Goal: Task Accomplishment & Management: Use online tool/utility

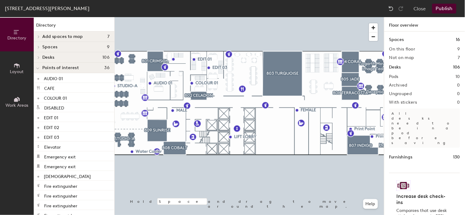
click at [21, 68] on button "Layout" at bounding box center [17, 68] width 34 height 34
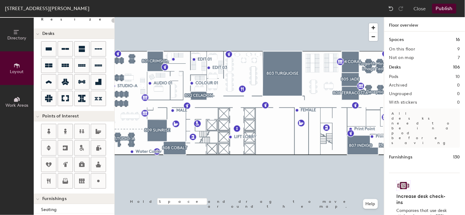
scroll to position [34, 0]
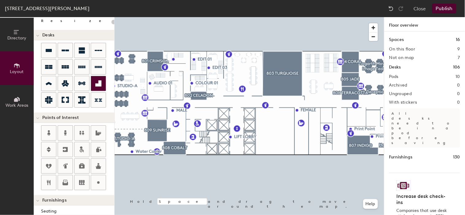
click at [269, 128] on div "Directory Layout Work Areas Layout Add space Resize Desks Points of Interest Fu…" at bounding box center [232, 116] width 465 height 198
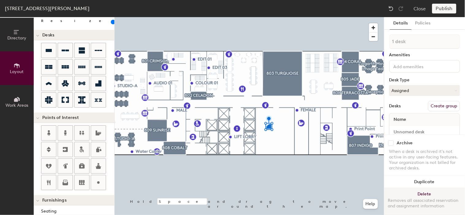
click at [425, 189] on button "Delete Removes all associated reservation and assignment information" at bounding box center [424, 202] width 81 height 27
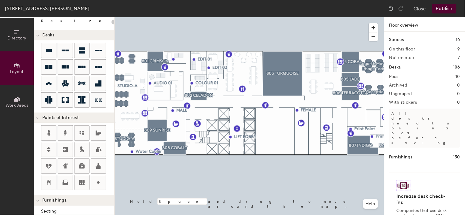
scroll to position [0, 0]
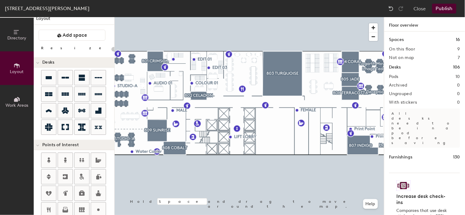
type input "20"
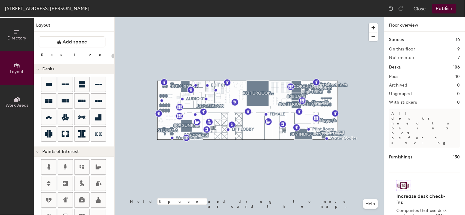
click at [20, 93] on button "Work Areas" at bounding box center [17, 102] width 34 height 34
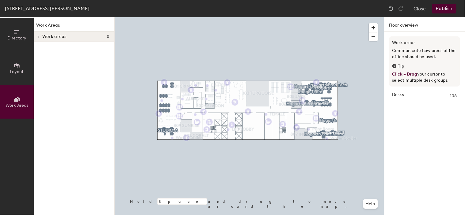
click at [20, 36] on span "Directory" at bounding box center [16, 38] width 19 height 5
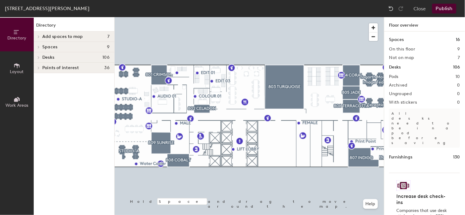
click at [38, 35] on icon at bounding box center [38, 36] width 2 height 3
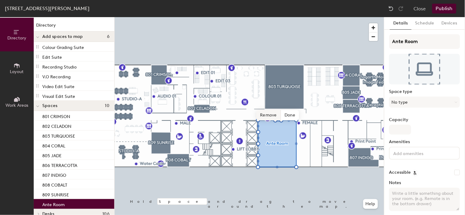
click at [272, 117] on span "Remove" at bounding box center [269, 115] width 25 height 10
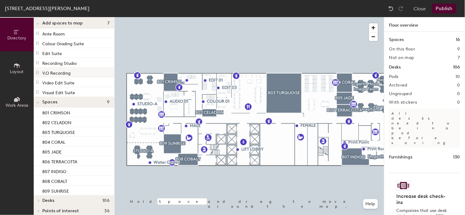
scroll to position [19, 0]
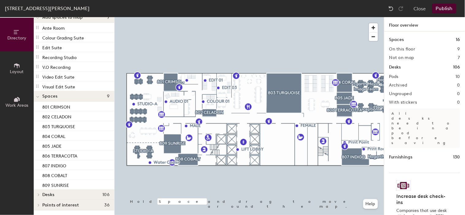
click at [19, 70] on span "Layout" at bounding box center [17, 71] width 14 height 5
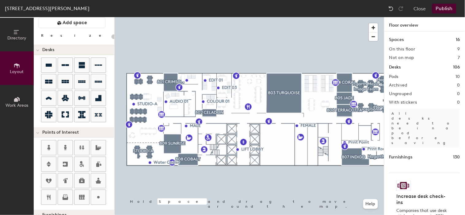
click at [18, 40] on button "Directory" at bounding box center [17, 35] width 34 height 34
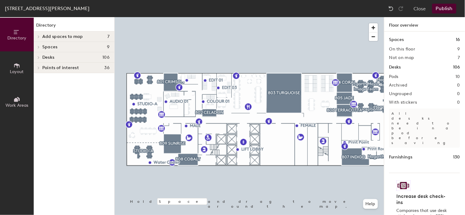
scroll to position [0, 0]
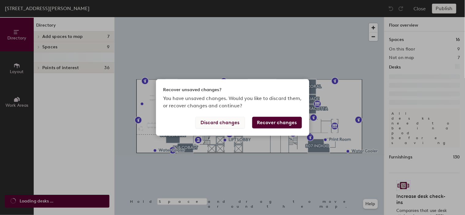
click at [231, 126] on button "Discard changes" at bounding box center [220, 123] width 49 height 12
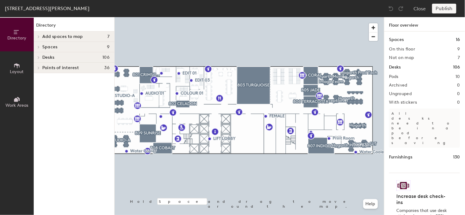
click at [44, 56] on span "Desks" at bounding box center [48, 57] width 12 height 5
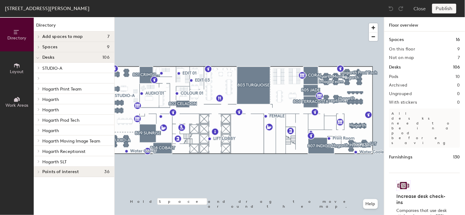
click at [46, 65] on p "STUDIO-A" at bounding box center [75, 68] width 67 height 8
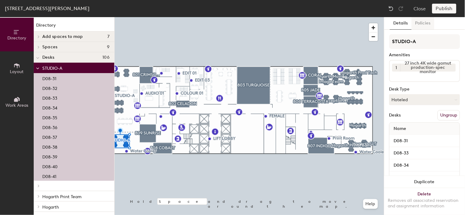
click at [418, 21] on button "Policies" at bounding box center [423, 23] width 23 height 13
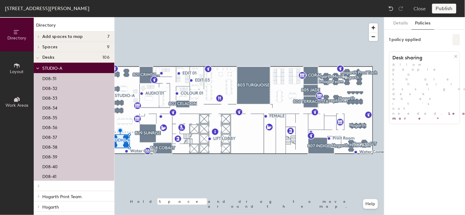
click at [457, 36] on button at bounding box center [456, 39] width 7 height 11
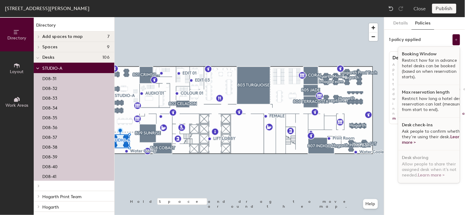
scroll to position [4, 0]
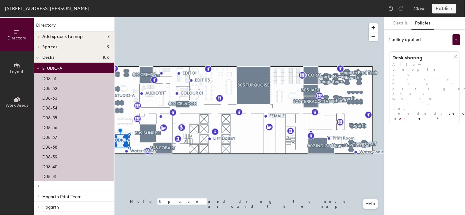
click at [433, 203] on div "Details Policies 1 policy applied Desk sharing Allow people to share their assi…" at bounding box center [424, 116] width 81 height 198
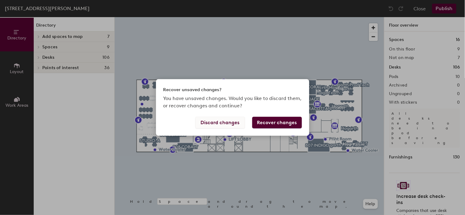
click at [229, 125] on button "Discard changes" at bounding box center [220, 123] width 49 height 12
